Goal: Task Accomplishment & Management: Complete application form

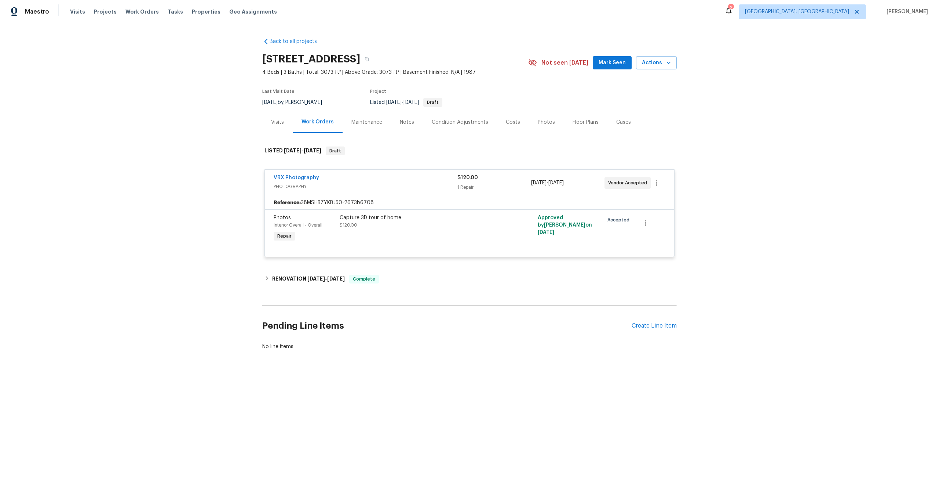
click at [392, 186] on span "PHOTOGRAPHY" at bounding box center [366, 186] width 184 height 7
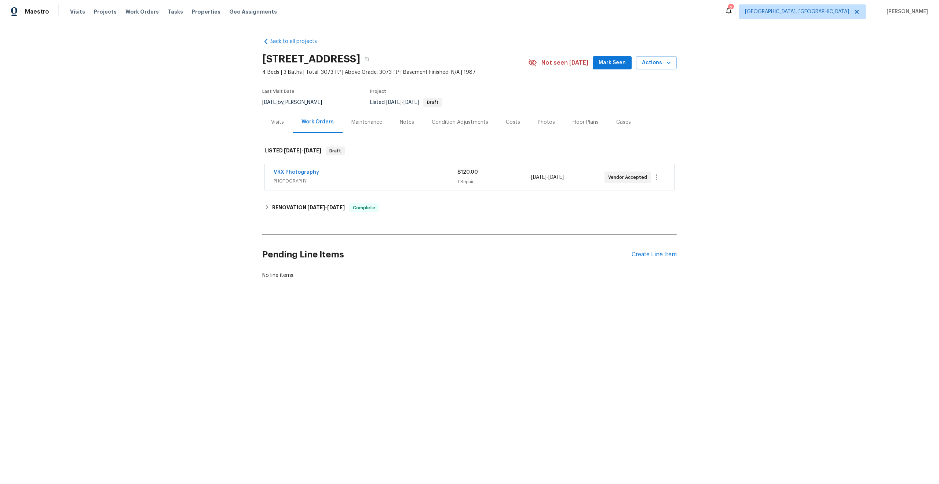
click at [378, 254] on h2 "Pending Line Items" at bounding box center [447, 254] width 370 height 34
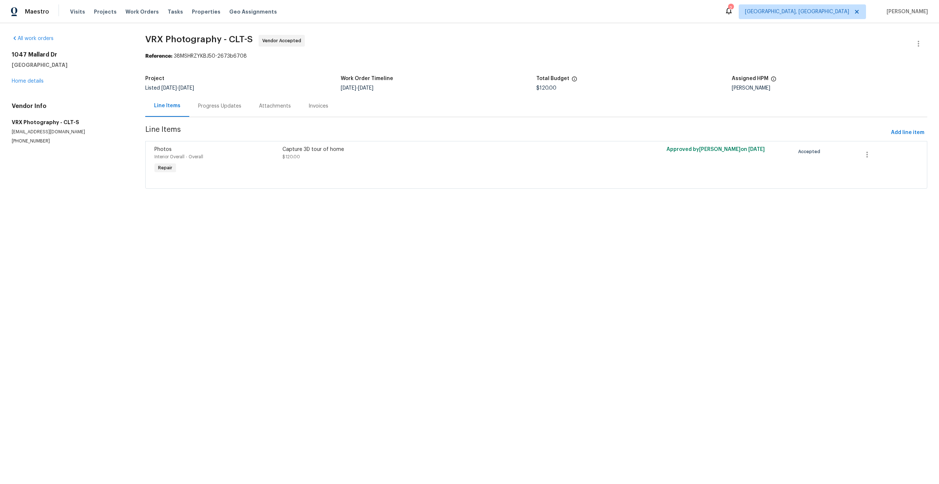
click at [225, 104] on div "Progress Updates" at bounding box center [219, 105] width 43 height 7
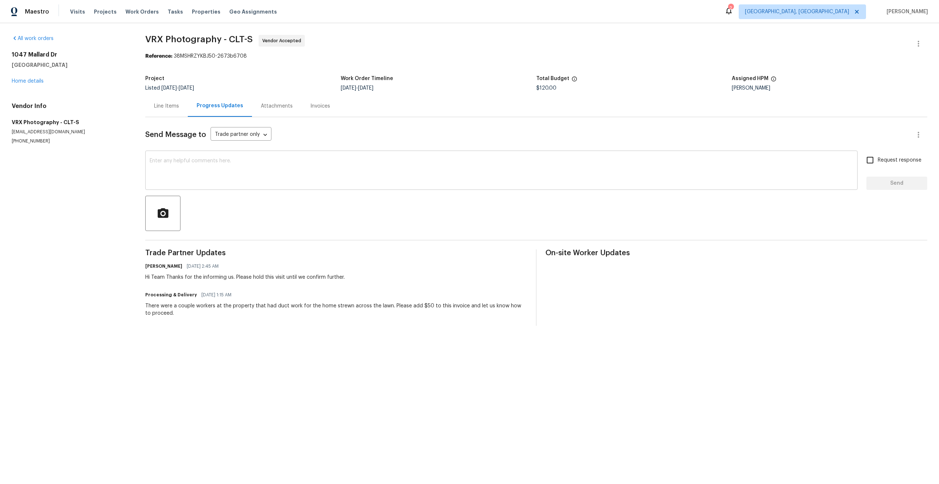
click at [265, 163] on textarea at bounding box center [502, 171] width 704 height 26
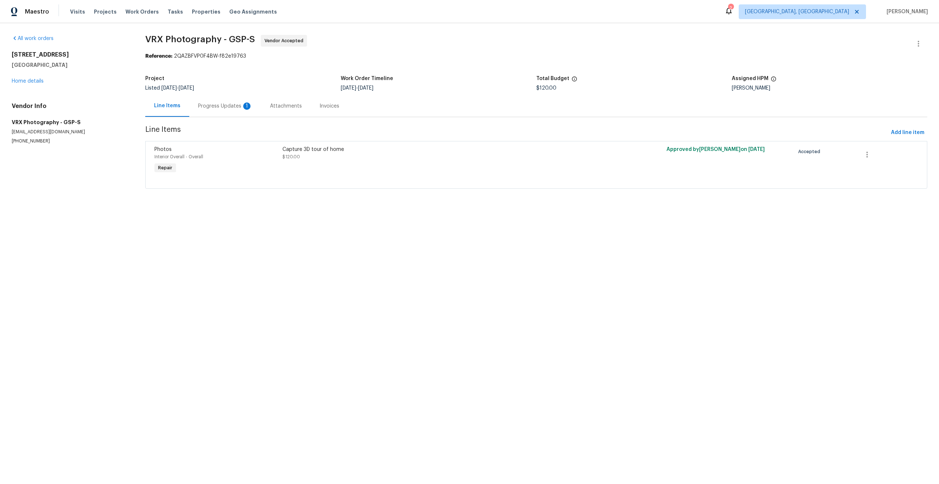
click at [222, 106] on div "Progress Updates 1" at bounding box center [225, 105] width 54 height 7
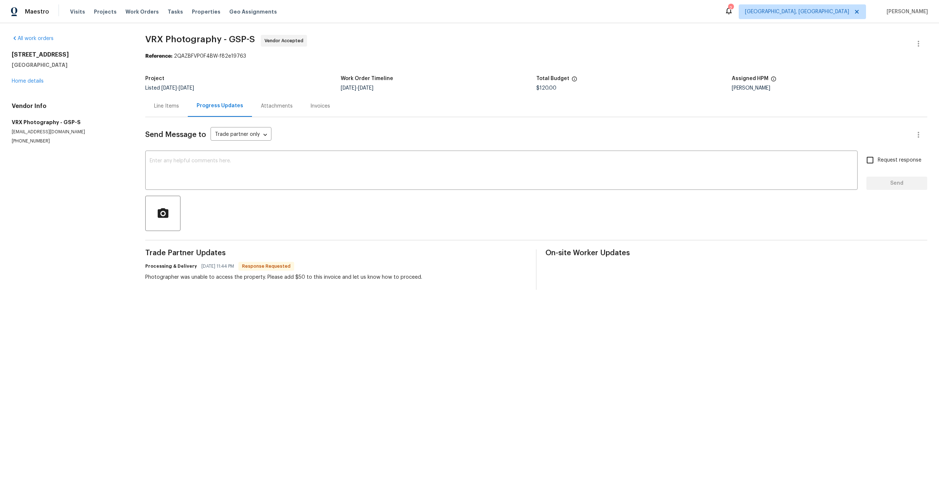
click at [210, 279] on div "Photographer was unable to access the property. Please add $50 to this invoice …" at bounding box center [283, 276] width 277 height 7
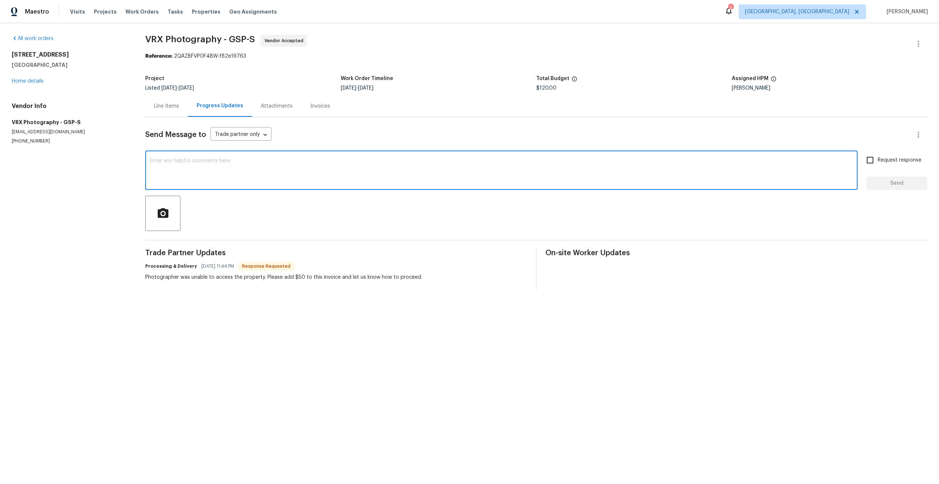
click at [227, 171] on textarea at bounding box center [502, 171] width 704 height 26
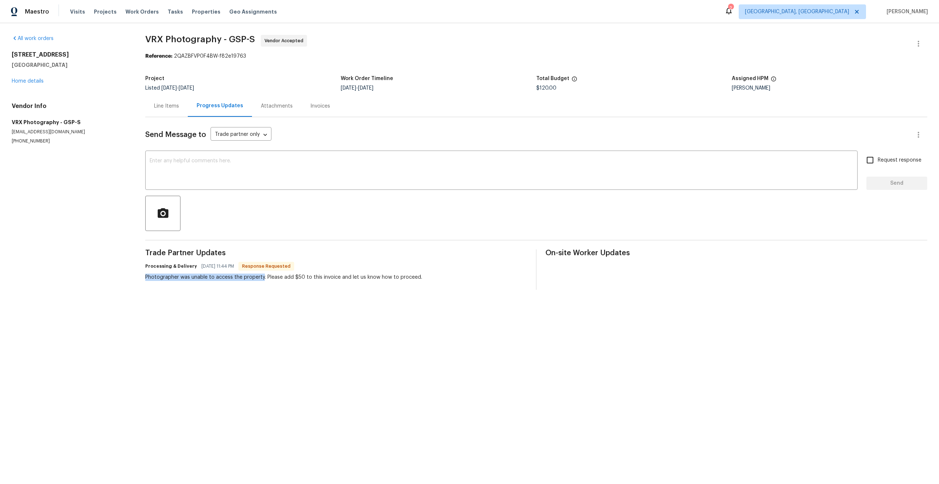
drag, startPoint x: 262, startPoint y: 278, endPoint x: 146, endPoint y: 276, distance: 116.3
click at [146, 276] on div "Photographer was unable to access the property. Please add $50 to this invoice …" at bounding box center [283, 276] width 277 height 7
copy div "Photographer was unable to access the property"
click at [255, 175] on textarea at bounding box center [502, 171] width 704 height 26
click at [262, 155] on div "x ​" at bounding box center [501, 170] width 713 height 37
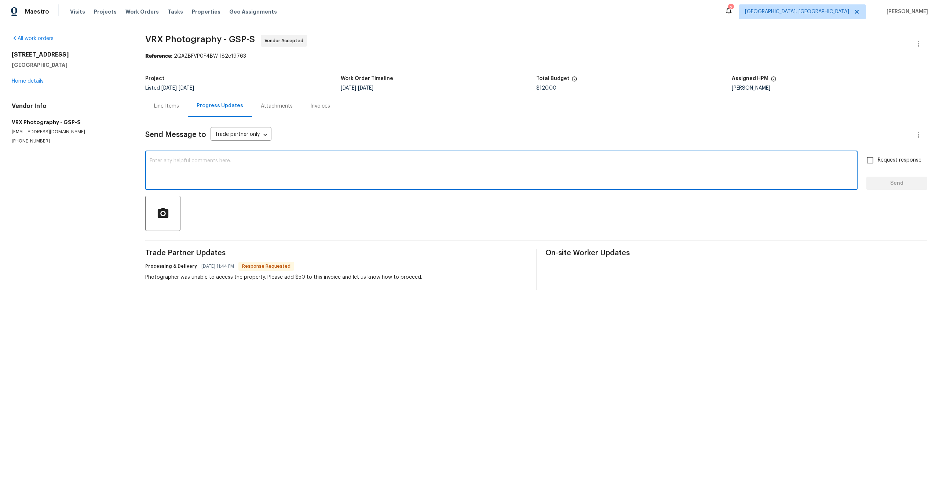
paste textarea "Thanks for the informing us. Please hold this visit until we confirm further"
type textarea "Thanks for the informing us. Please hold this visit until we confirm further"
click at [872, 160] on input "Request response" at bounding box center [870, 159] width 15 height 15
checkbox input "true"
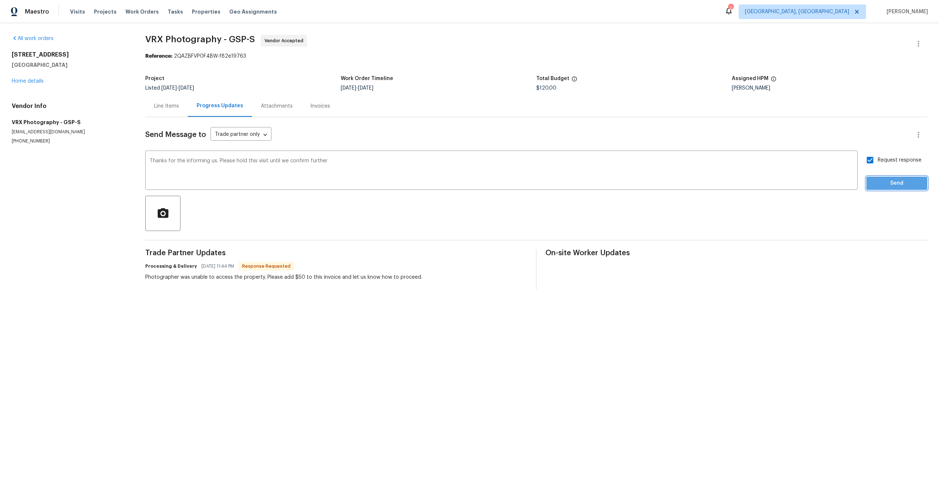
click at [894, 186] on span "Send" at bounding box center [897, 183] width 49 height 9
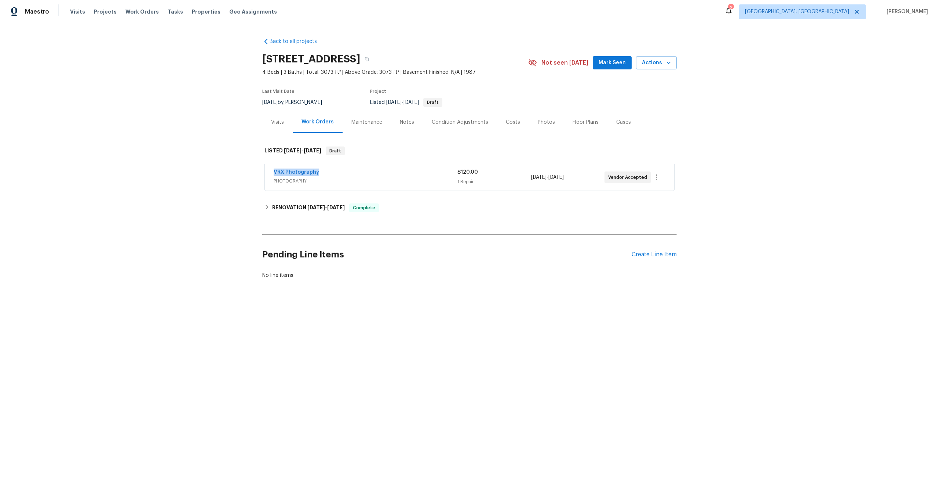
click at [235, 174] on div "Back to all projects [STREET_ADDRESS] 4 Beds | 3 Baths | Total: 3073 ft² | Abov…" at bounding box center [469, 176] width 939 height 306
click at [287, 170] on link "VRX Photography" at bounding box center [297, 172] width 46 height 5
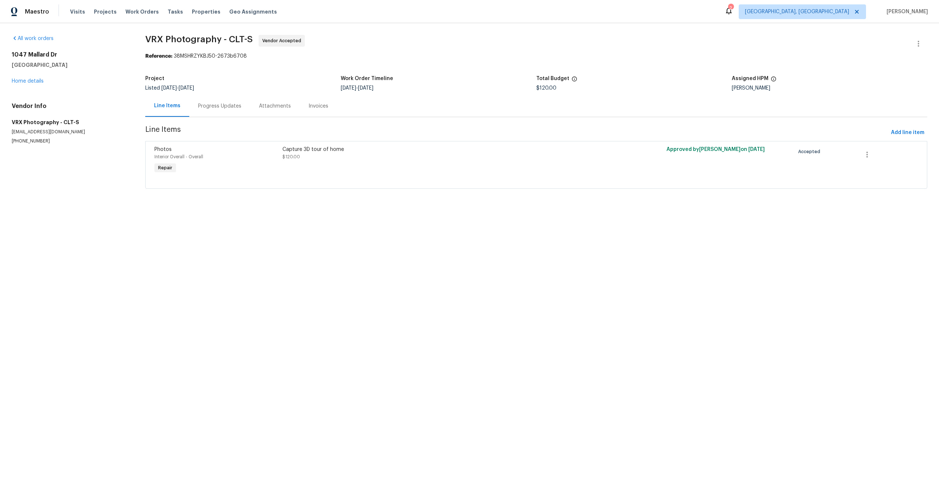
click at [249, 173] on div "Photos Interior Overall - Overall Repair" at bounding box center [216, 160] width 128 height 34
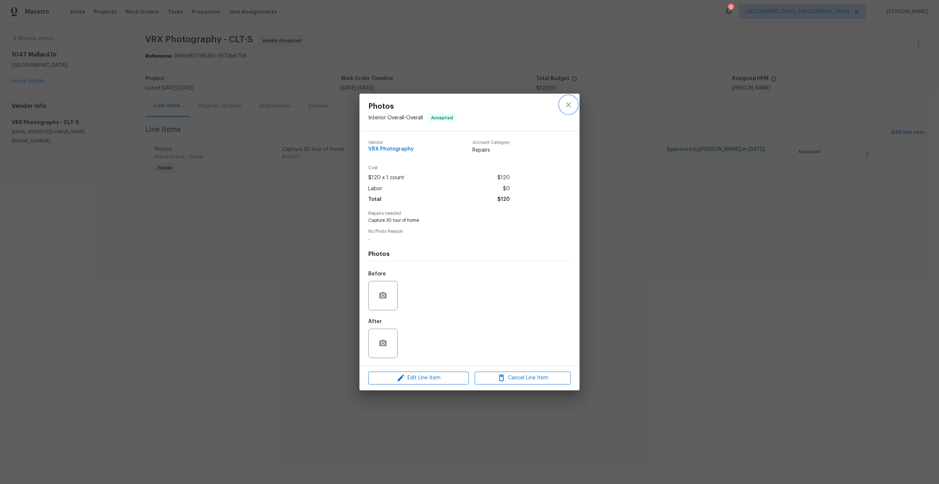
click at [570, 106] on icon "close" at bounding box center [568, 104] width 5 height 5
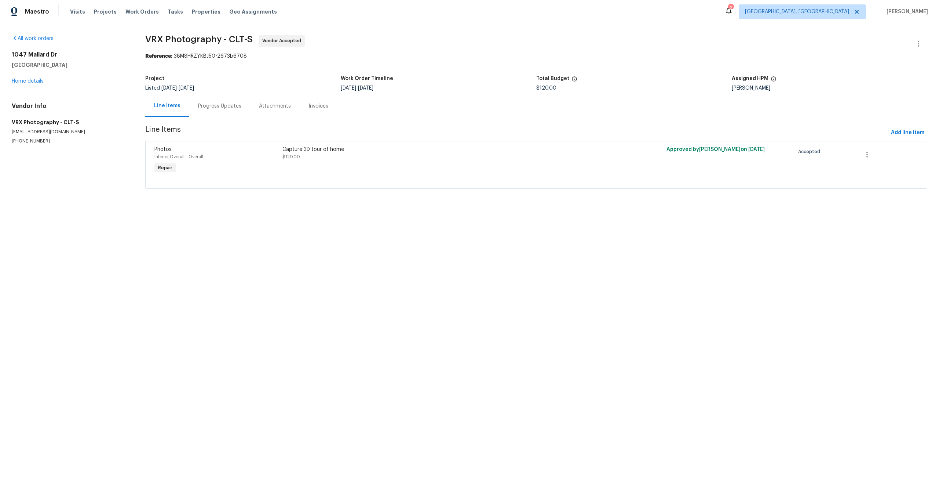
click at [168, 106] on div "Line Items" at bounding box center [167, 105] width 26 height 7
click at [905, 135] on span "Add line item" at bounding box center [907, 132] width 33 height 9
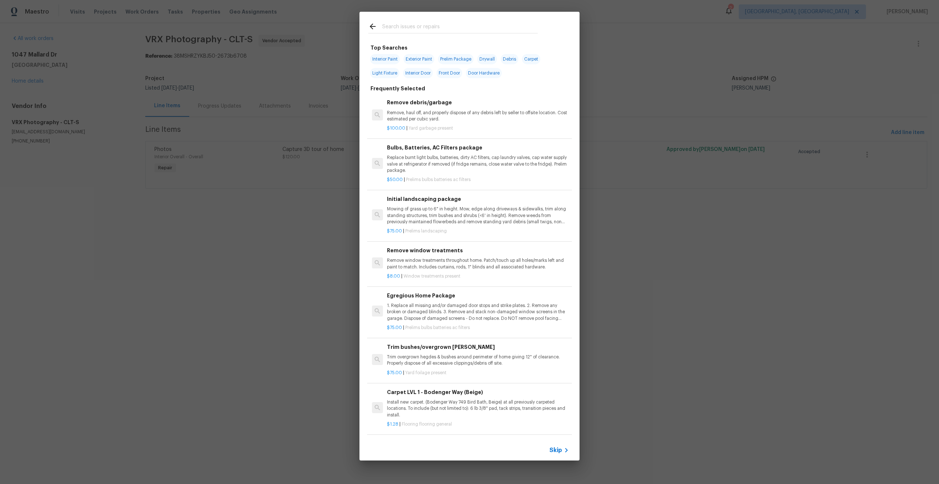
click at [559, 447] on span "Skip" at bounding box center [556, 449] width 12 height 7
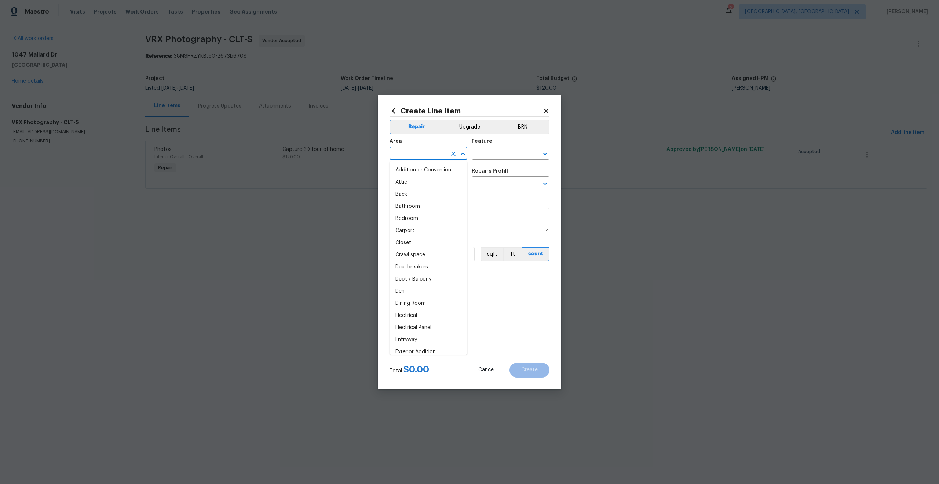
click at [435, 152] on input "text" at bounding box center [418, 153] width 57 height 11
click at [432, 181] on li "Interior Overall" at bounding box center [429, 182] width 78 height 12
type input "Interior Overall"
click at [498, 147] on div "Feature" at bounding box center [511, 144] width 78 height 10
click at [496, 153] on input "text" at bounding box center [500, 153] width 57 height 11
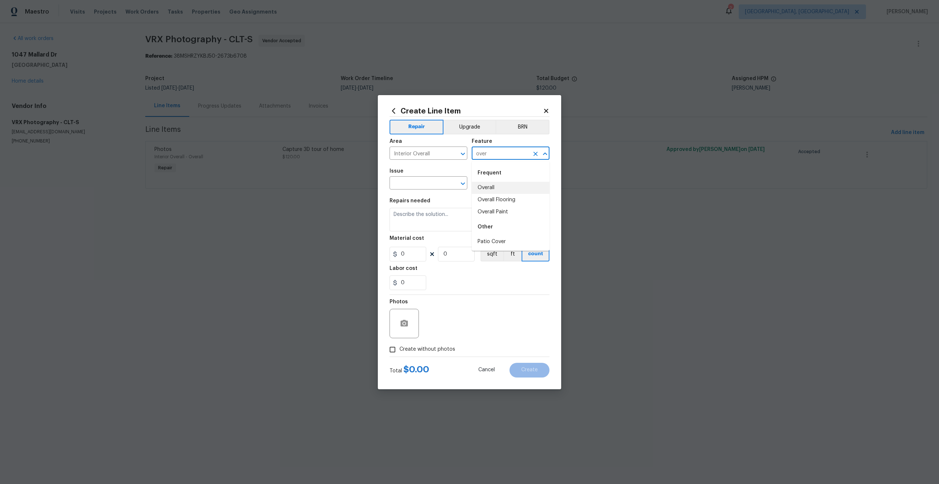
click at [487, 185] on li "Overall" at bounding box center [511, 188] width 78 height 12
type input "Overall"
click at [426, 183] on input "text" at bounding box center [418, 183] width 57 height 11
click at [416, 221] on li "Photos" at bounding box center [429, 217] width 78 height 12
type input "Photos"
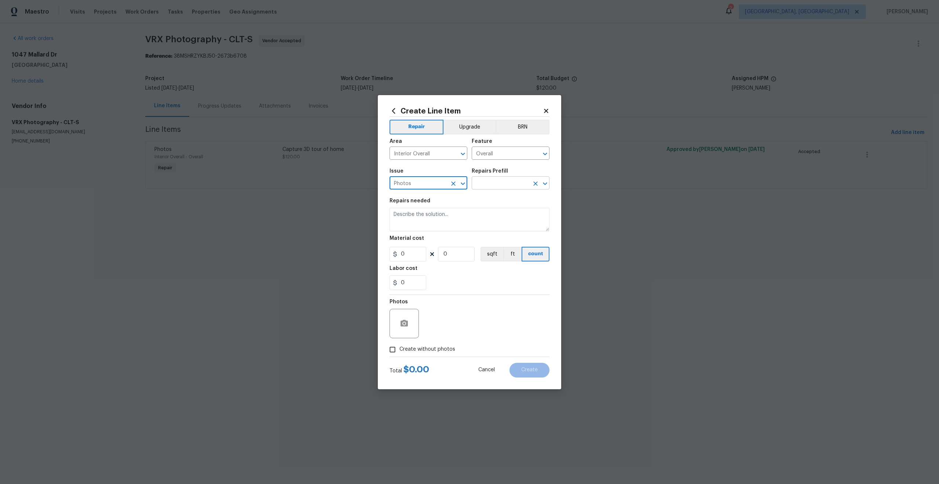
click at [488, 180] on input "text" at bounding box center [500, 183] width 57 height 11
click at [490, 196] on li "3D Tour Capture $120.00" at bounding box center [511, 200] width 78 height 12
type input "3D Tour Capture $120.00"
type textarea "Capture 3D tour of home"
type input "1"
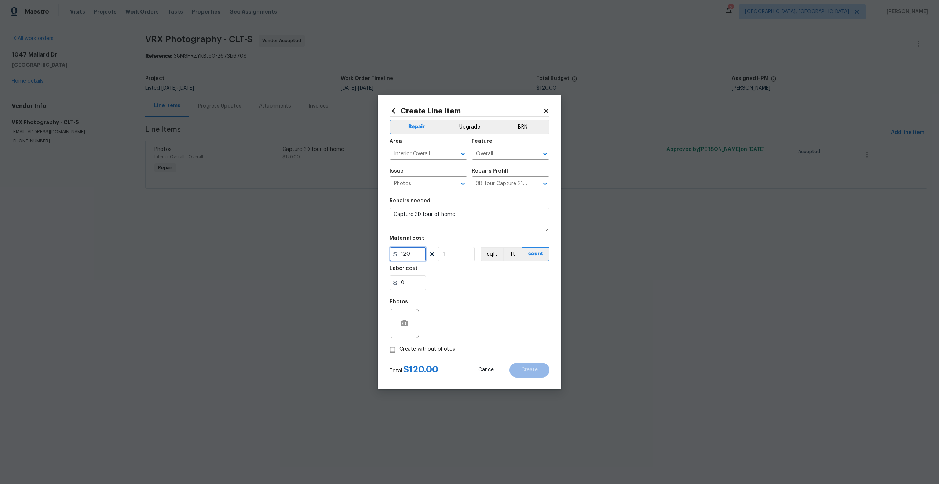
drag, startPoint x: 414, startPoint y: 253, endPoint x: 398, endPoint y: 253, distance: 15.4
click at [398, 253] on input "120" at bounding box center [408, 254] width 37 height 15
type input "50"
click at [390, 351] on input "Create without photos" at bounding box center [393, 349] width 14 height 14
checkbox input "true"
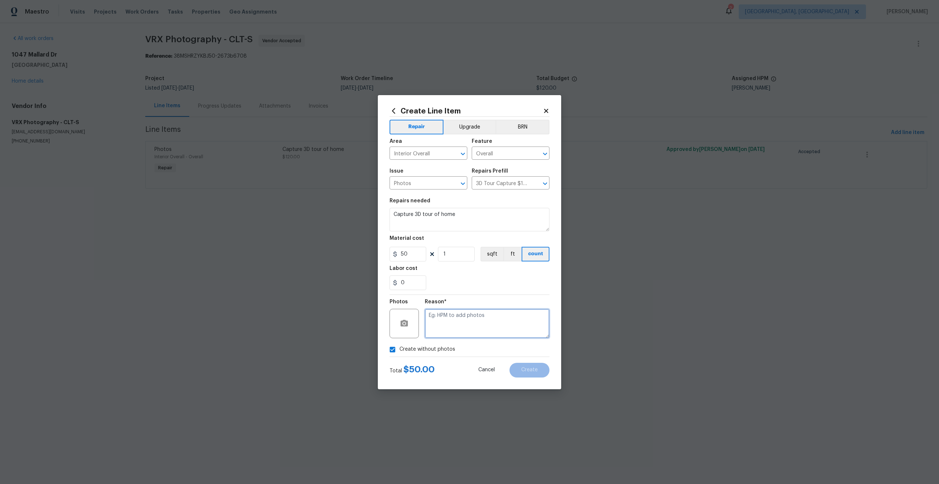
click at [471, 326] on textarea at bounding box center [487, 323] width 125 height 29
type textarea "."
click at [541, 368] on button "Create" at bounding box center [530, 370] width 40 height 15
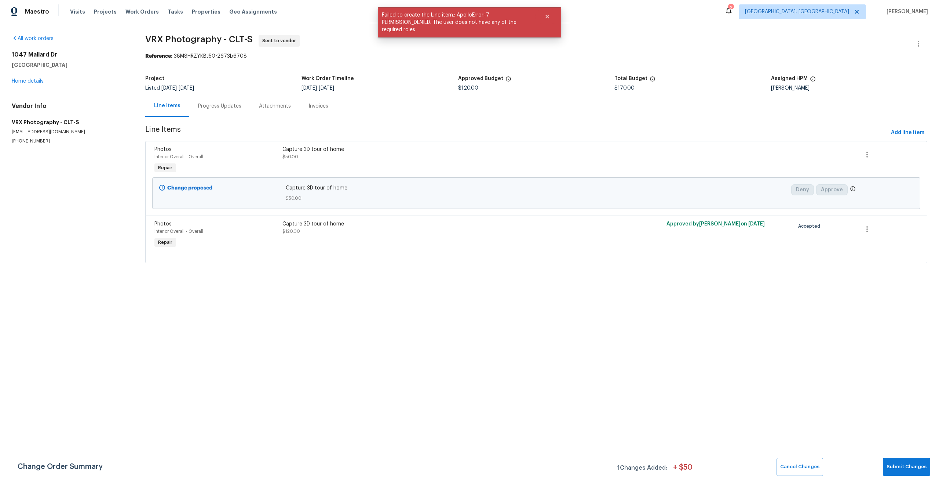
click at [347, 188] on span "Capture 3D tour of home" at bounding box center [537, 187] width 502 height 7
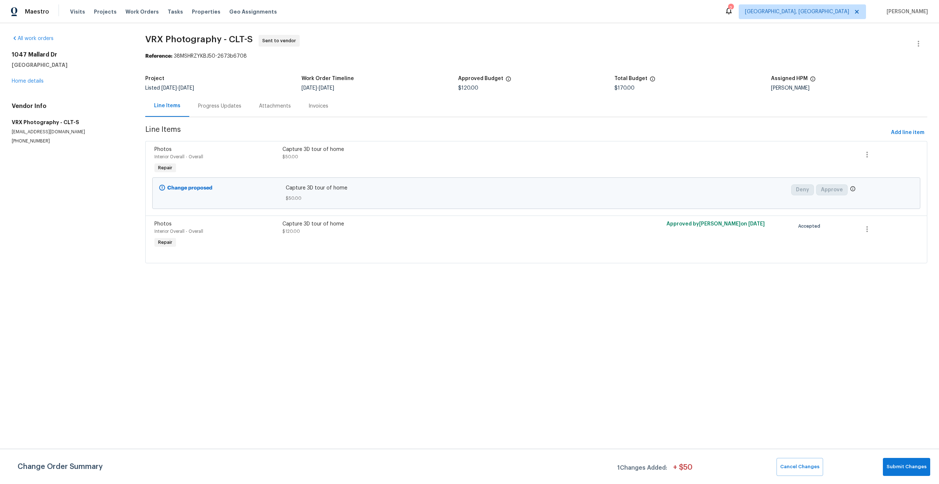
click at [487, 175] on div "Capture 3D tour of home $50.00" at bounding box center [440, 160] width 320 height 34
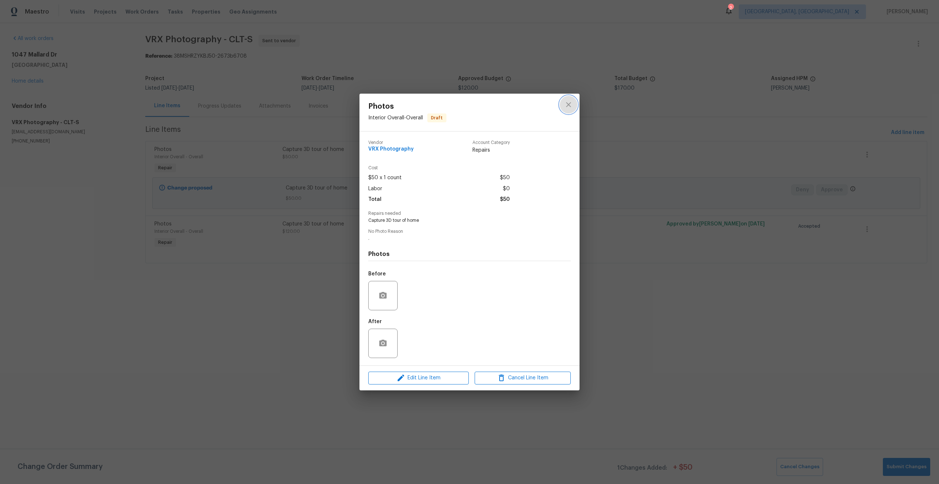
click at [568, 108] on icon "close" at bounding box center [568, 104] width 9 height 9
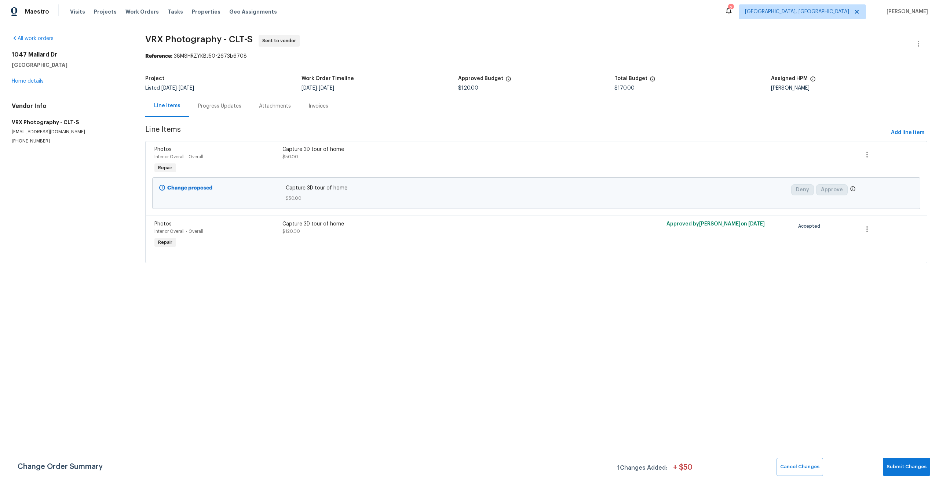
click at [609, 187] on span "Capture 3D tour of home" at bounding box center [537, 187] width 502 height 7
click at [901, 467] on span "Submit Changes" at bounding box center [907, 466] width 40 height 8
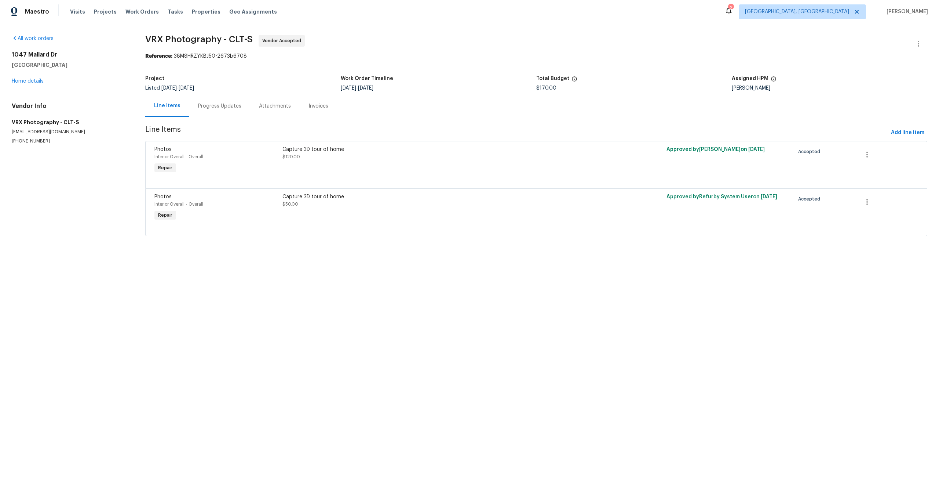
click at [508, 199] on div "Capture 3D tour of home" at bounding box center [441, 196] width 316 height 7
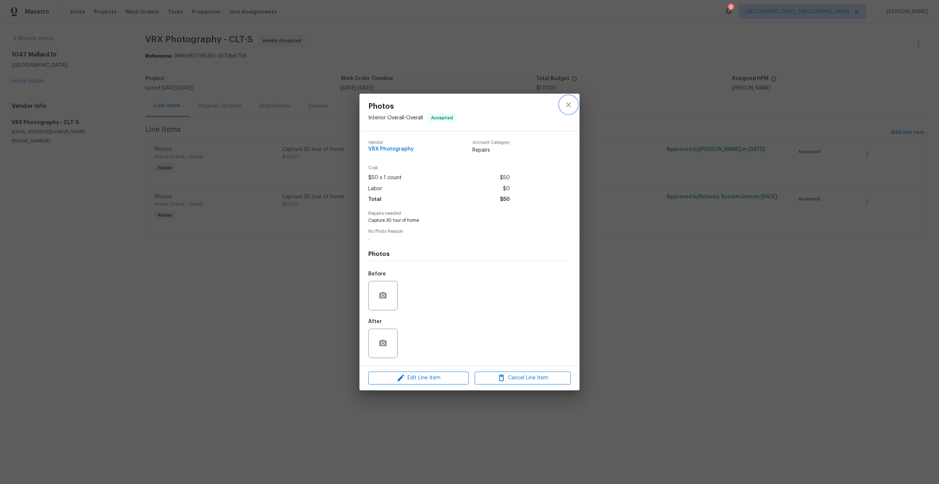
click at [568, 107] on icon "close" at bounding box center [568, 104] width 9 height 9
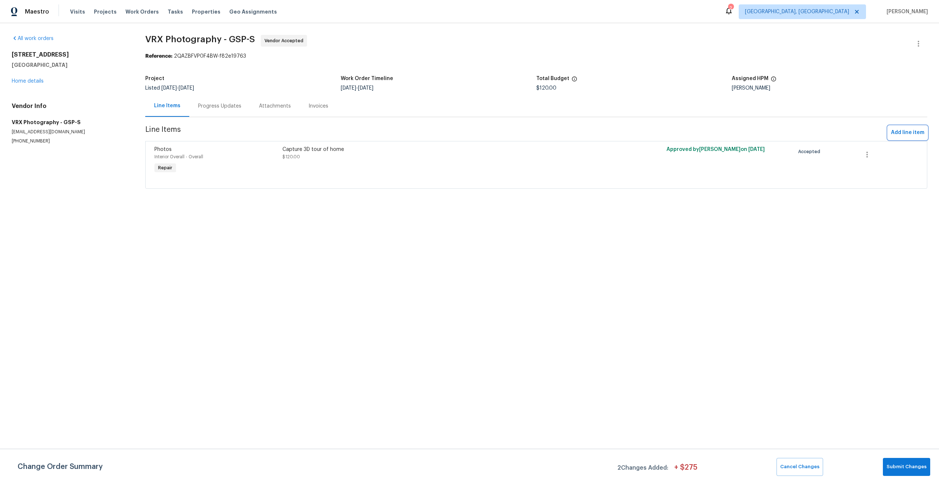
click at [906, 132] on span "Add line item" at bounding box center [907, 132] width 33 height 9
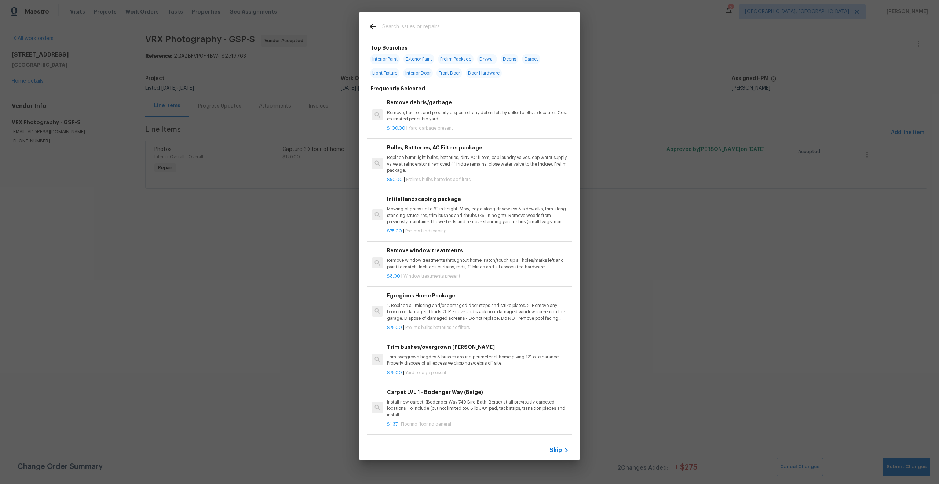
click at [556, 449] on span "Skip" at bounding box center [556, 449] width 12 height 7
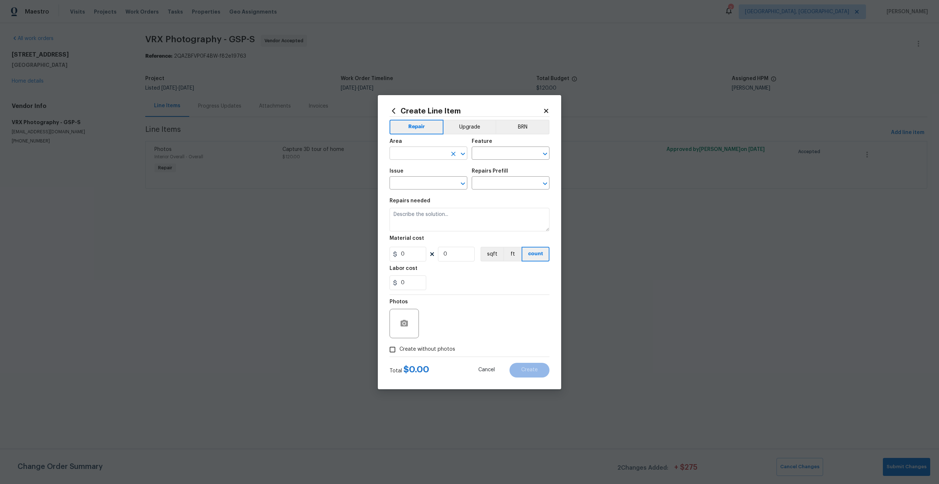
click at [429, 153] on input "text" at bounding box center [418, 153] width 57 height 11
type input "p"
click at [428, 179] on li "Interior Overall" at bounding box center [429, 182] width 78 height 12
type input "Interior Overall"
click at [495, 146] on div "Feature" at bounding box center [511, 144] width 78 height 10
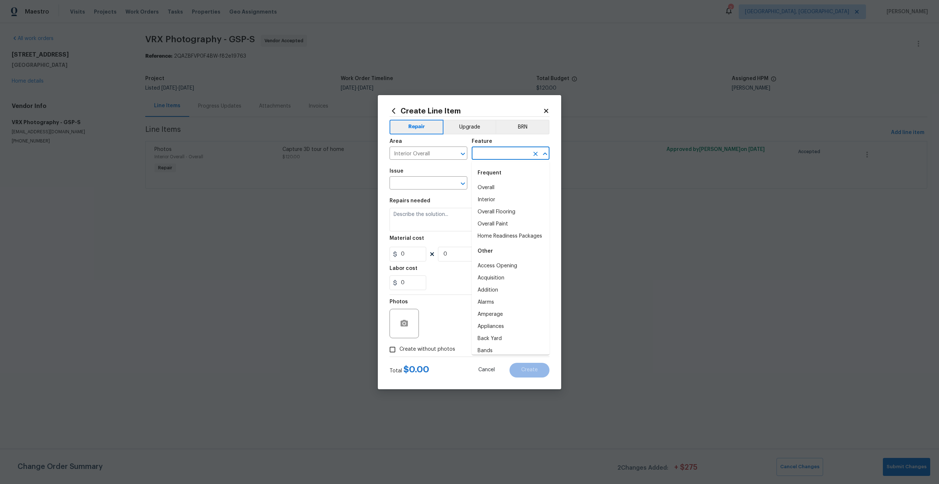
click at [495, 152] on input "text" at bounding box center [500, 153] width 57 height 11
type input "p"
click at [498, 184] on li "Overall" at bounding box center [511, 188] width 78 height 12
type input "Overall"
click at [418, 182] on input "text" at bounding box center [418, 183] width 57 height 11
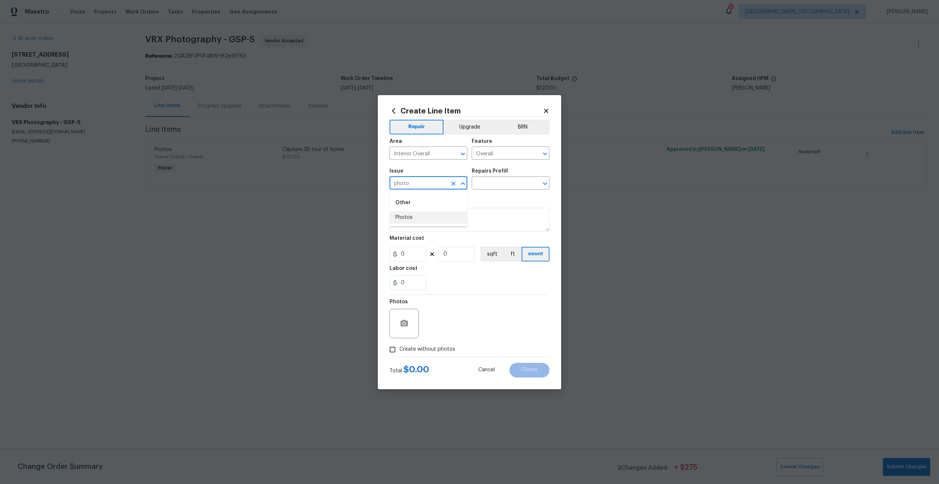
click at [414, 218] on li "Photos" at bounding box center [429, 217] width 78 height 12
type input "Photos"
click at [491, 182] on input "text" at bounding box center [500, 183] width 57 height 11
click at [491, 196] on li "3D Tour Capture $120.00" at bounding box center [511, 200] width 78 height 12
type input "3D Tour Capture $120.00"
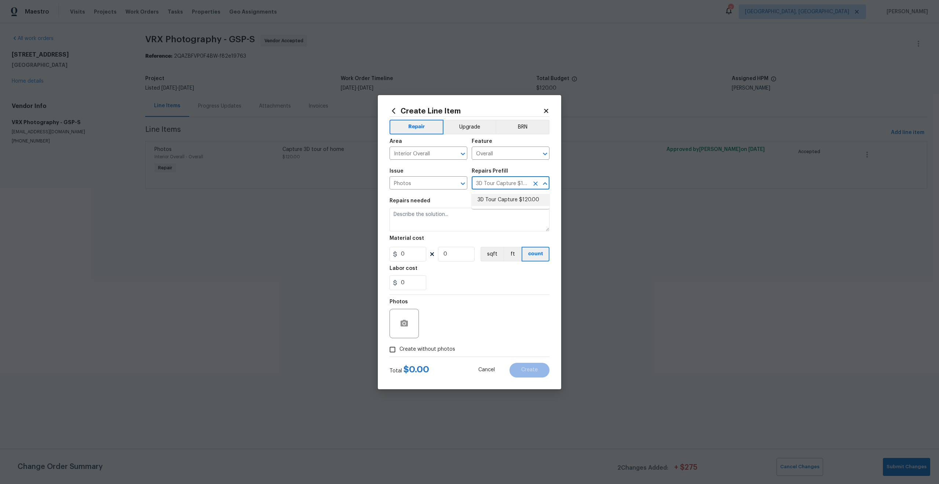
type textarea "Capture 3D tour of home"
type input "120"
type input "1"
click at [393, 347] on input "Create without photos" at bounding box center [393, 349] width 14 height 14
checkbox input "true"
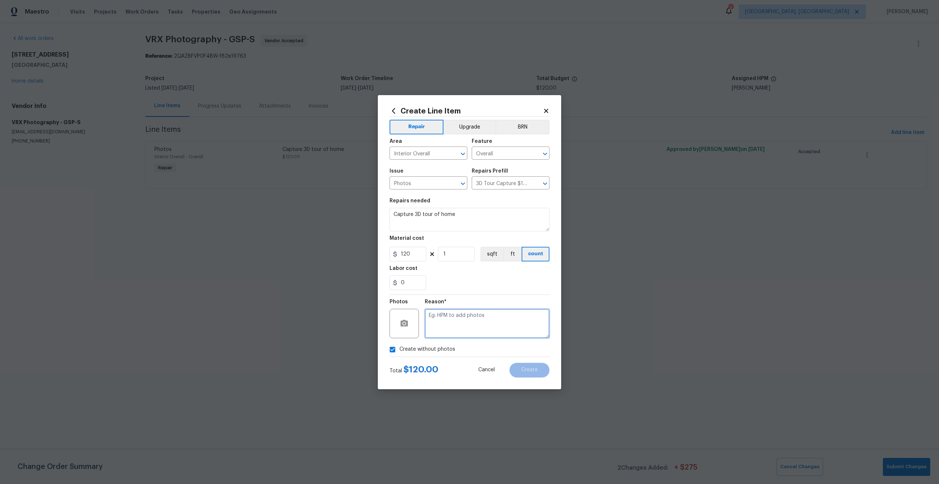
click at [453, 327] on textarea at bounding box center [487, 323] width 125 height 29
drag, startPoint x: 412, startPoint y: 252, endPoint x: 394, endPoint y: 252, distance: 18.0
click at [394, 252] on div "120" at bounding box center [408, 254] width 37 height 15
type input "50"
click at [467, 313] on textarea at bounding box center [487, 323] width 125 height 29
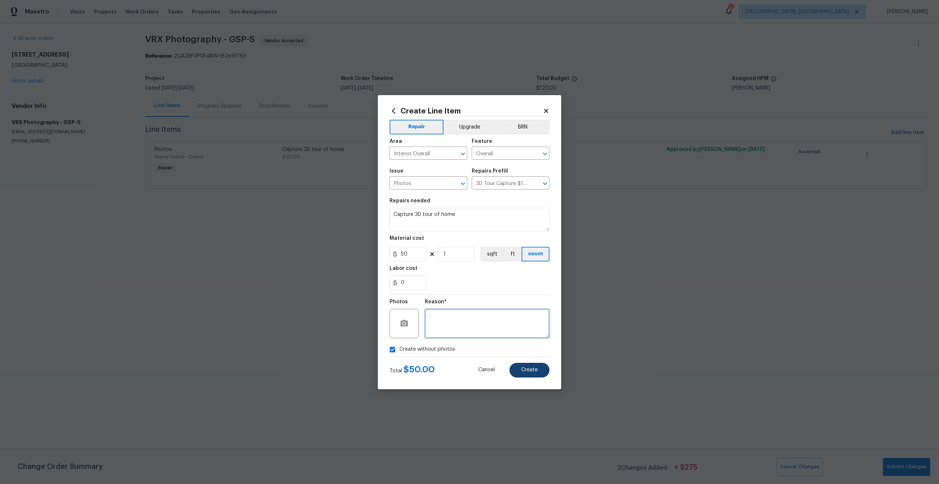
type textarea "."
click at [529, 369] on span "Create" at bounding box center [529, 370] width 17 height 6
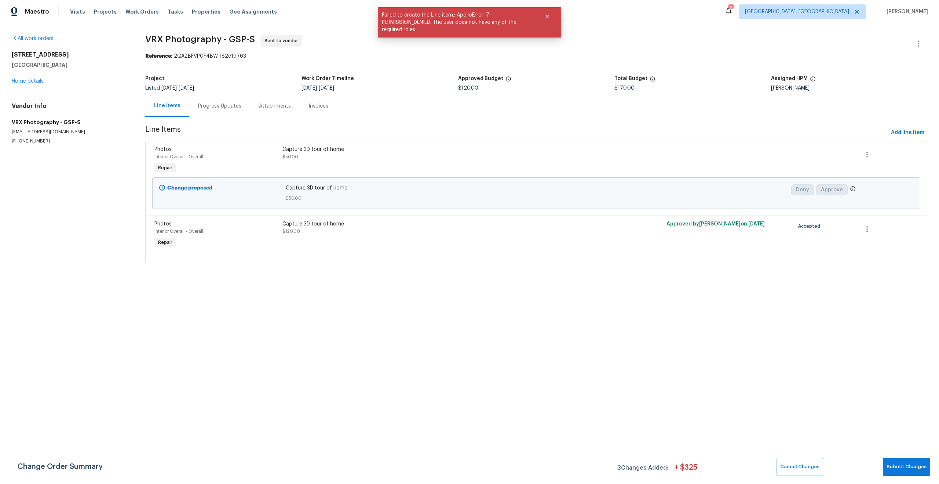
click at [431, 195] on span "$50.00" at bounding box center [537, 197] width 502 height 7
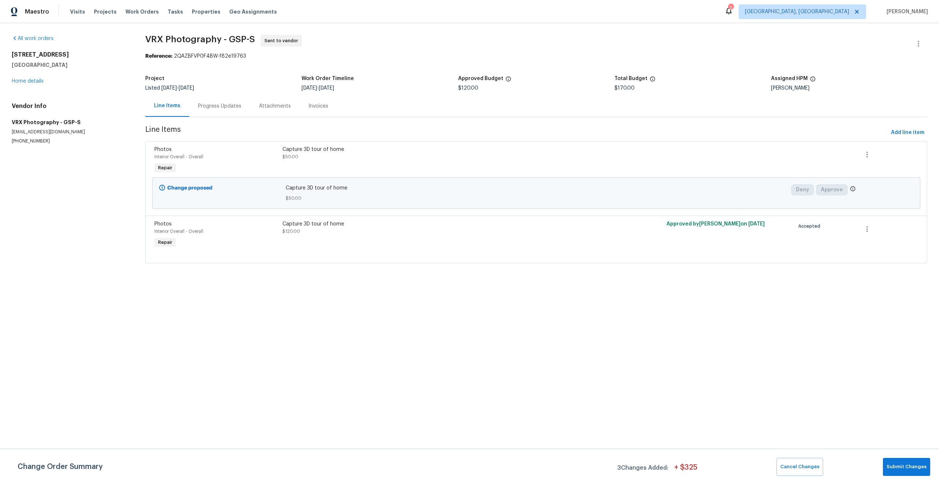
click at [442, 196] on span "$50.00" at bounding box center [537, 197] width 502 height 7
click at [907, 469] on span "Submit Changes" at bounding box center [907, 466] width 40 height 8
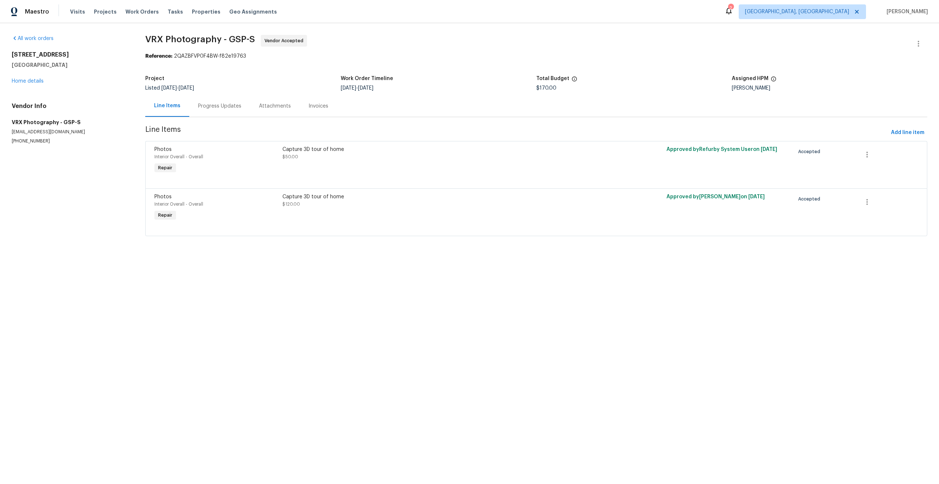
click at [462, 168] on div "Capture 3D tour of home $50.00" at bounding box center [440, 160] width 320 height 34
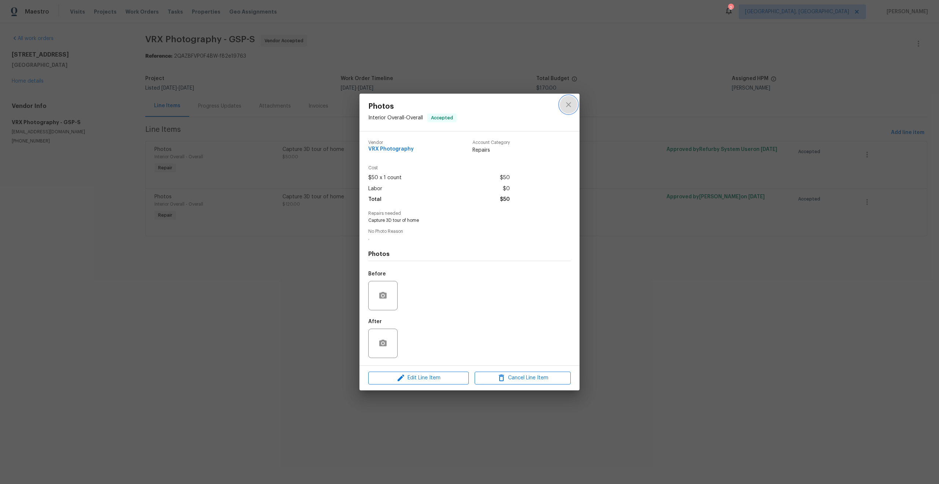
click at [570, 105] on icon "close" at bounding box center [568, 104] width 9 height 9
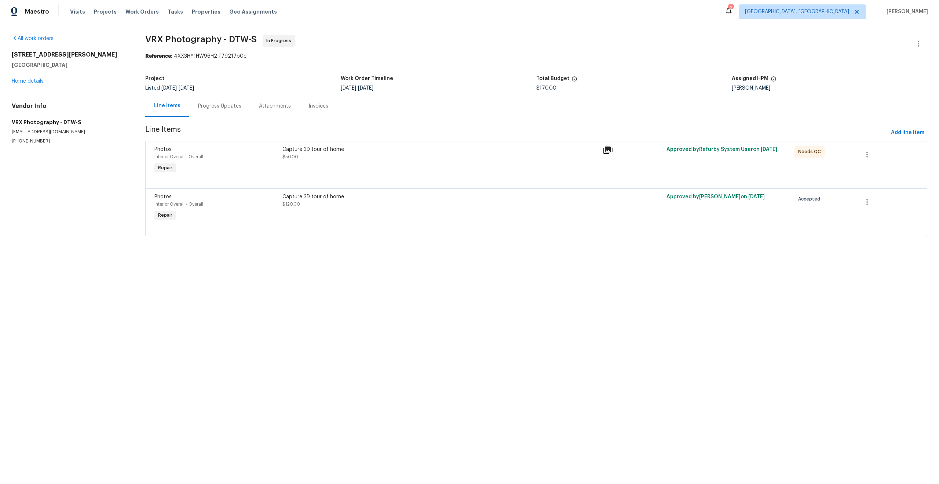
click at [227, 105] on div "Progress Updates" at bounding box center [219, 105] width 43 height 7
click at [215, 108] on div "Progress Updates" at bounding box center [219, 105] width 43 height 7
click at [211, 106] on div "Progress Updates" at bounding box center [219, 105] width 43 height 7
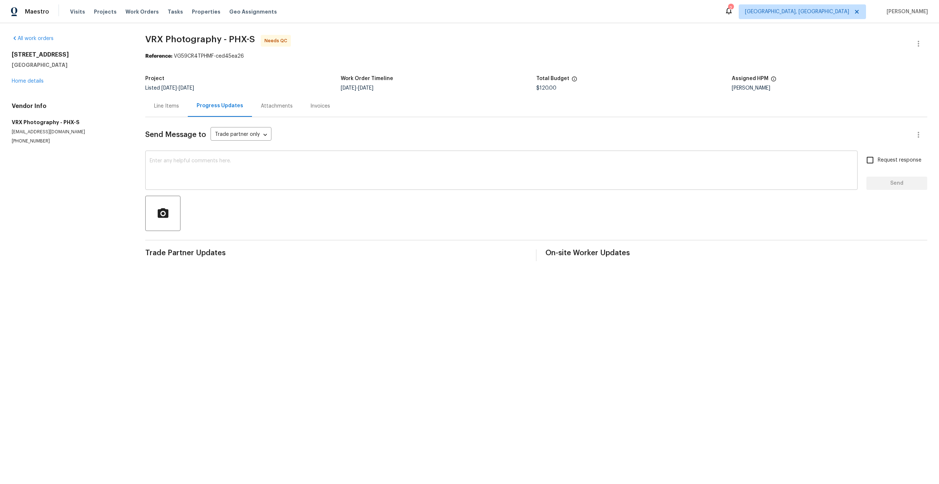
click at [196, 158] on div "x ​" at bounding box center [501, 170] width 713 height 37
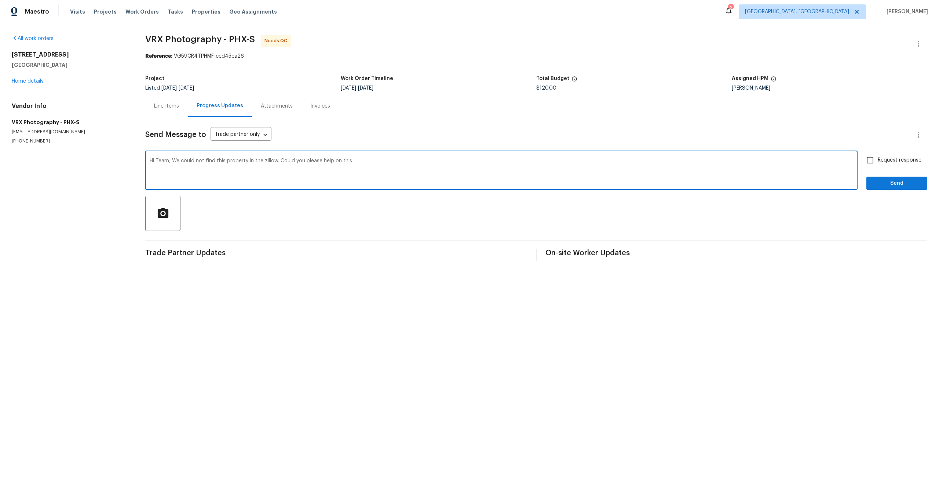
type textarea "Hi Team, We could not find this property in the zillow. Could you please help o…"
click at [872, 161] on input "Request response" at bounding box center [870, 159] width 15 height 15
checkbox input "true"
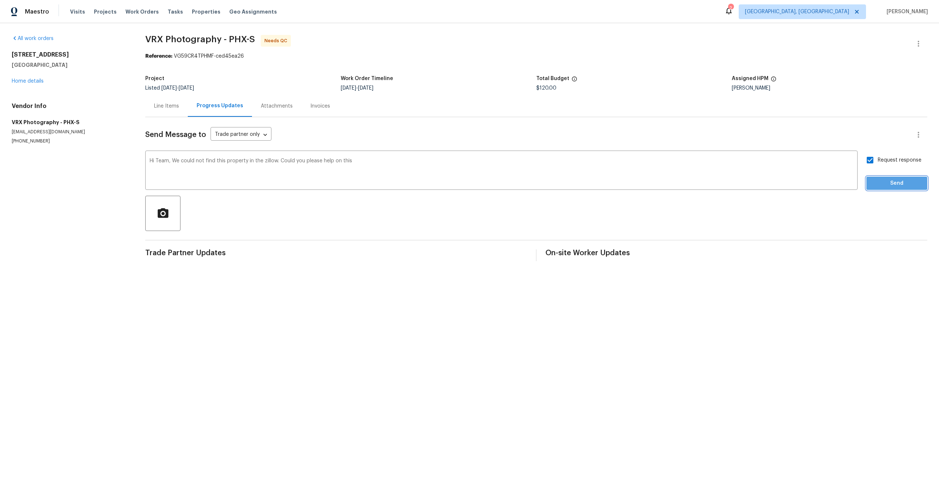
click at [884, 183] on span "Send" at bounding box center [897, 183] width 49 height 9
